Goal: Task Accomplishment & Management: Use online tool/utility

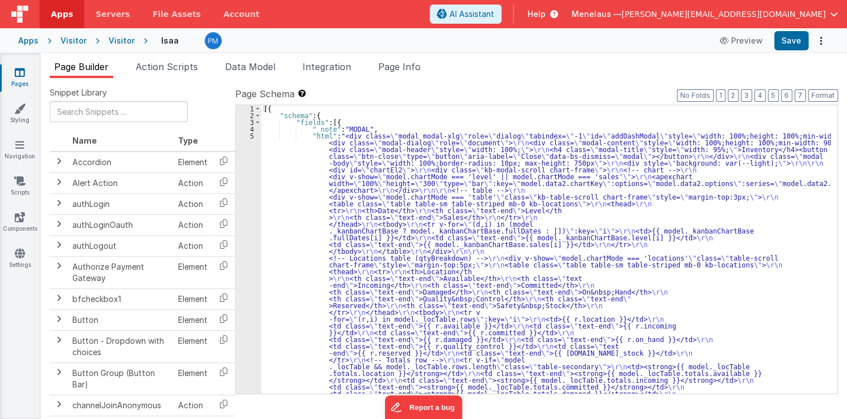
click at [502, 56] on div "Page Builder Action Scripts Data Model Integration Page Info Snippet Library Na…" at bounding box center [444, 236] width 807 height 366
click at [496, 86] on div "Snippet Library Name Type Accordion Element Alert Action Action authLogin Actio…" at bounding box center [444, 257] width 807 height 359
click at [494, 51] on div "Apps Visitor Visitor lsaa Preview Save" at bounding box center [423, 40] width 847 height 25
click at [572, 84] on div "Snippet Library Name Type Accordion Element Alert Action Action authLogin Actio…" at bounding box center [444, 257] width 807 height 359
